Goal: Find specific page/section: Find specific page/section

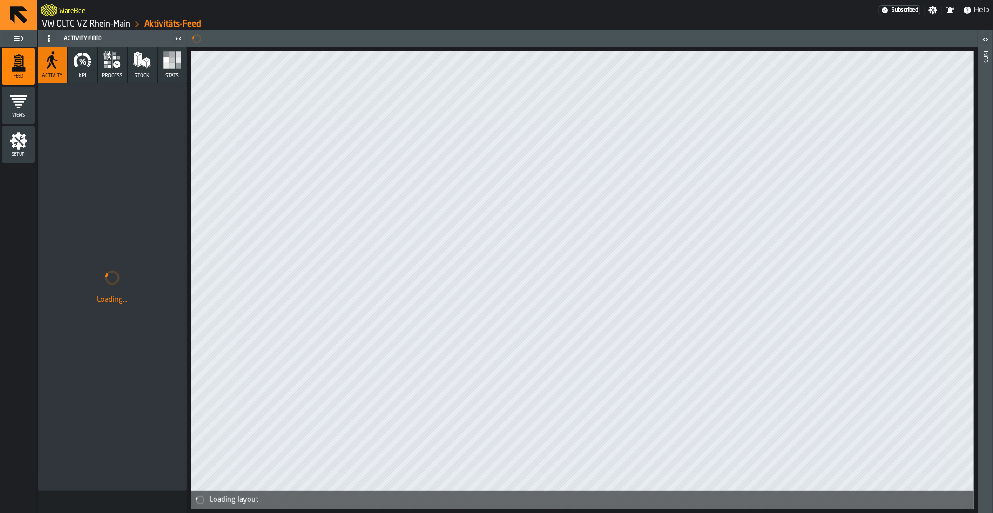
click at [72, 24] on link "VW OLTG VZ Rhein-Main" at bounding box center [86, 24] width 88 height 10
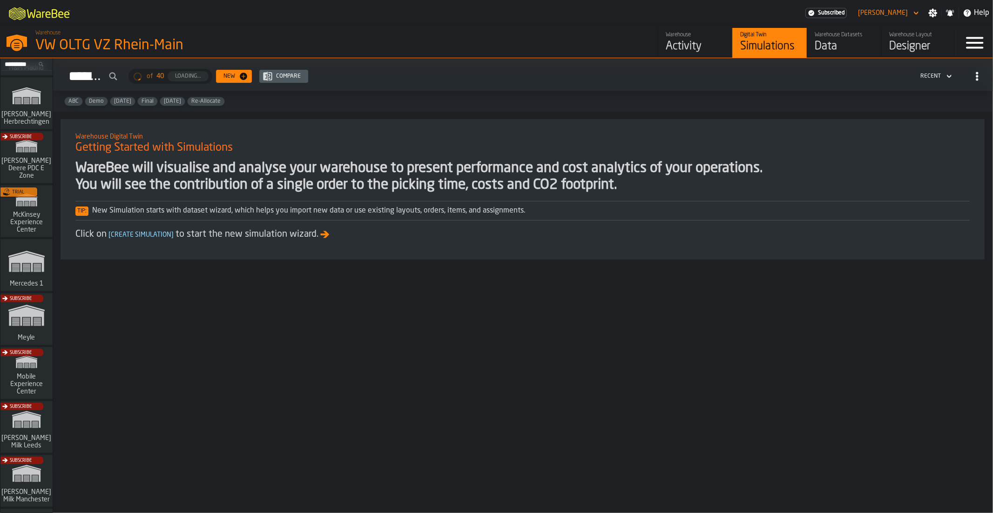
scroll to position [692, 0]
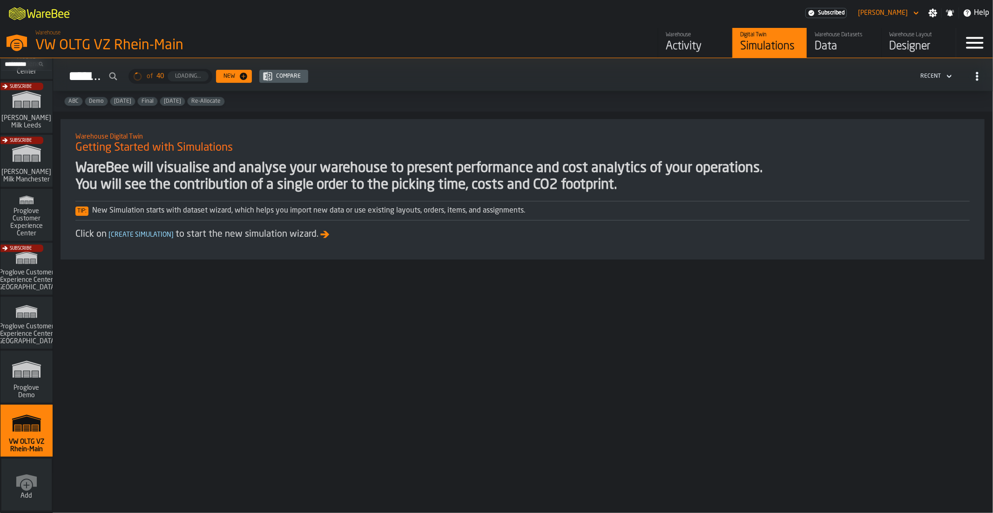
click at [20, 384] on span "Proglove Demo" at bounding box center [26, 391] width 45 height 15
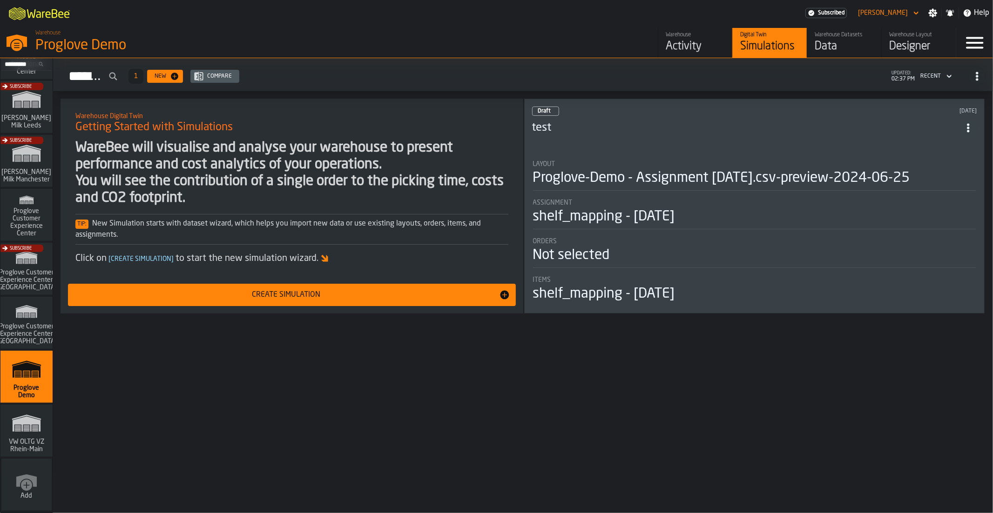
click at [694, 45] on div "Activity" at bounding box center [694, 46] width 59 height 15
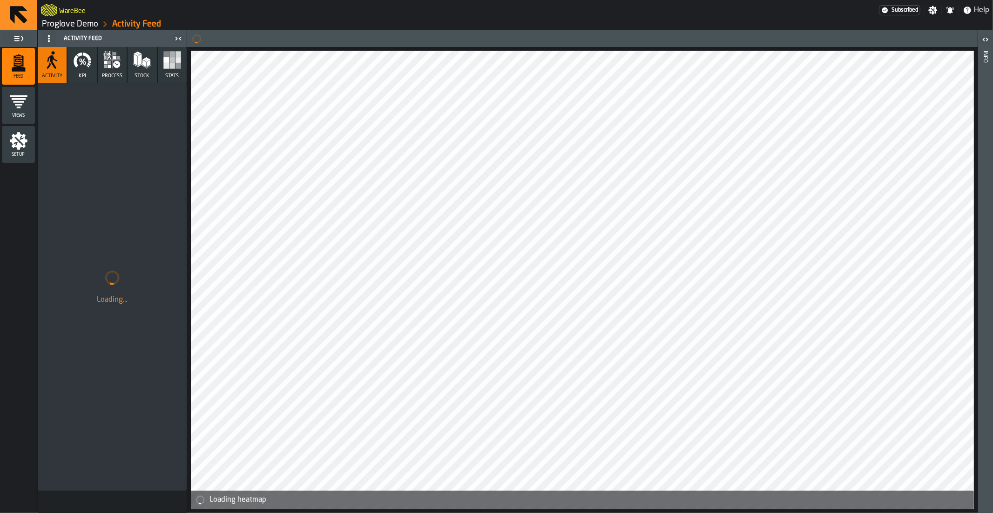
click at [455, 46] on div "Loading heatmap" at bounding box center [582, 271] width 790 height 483
click at [234, 40] on icon "Calendar" at bounding box center [231, 38] width 7 height 7
